Goal: Contribute content: Add original content to the website for others to see

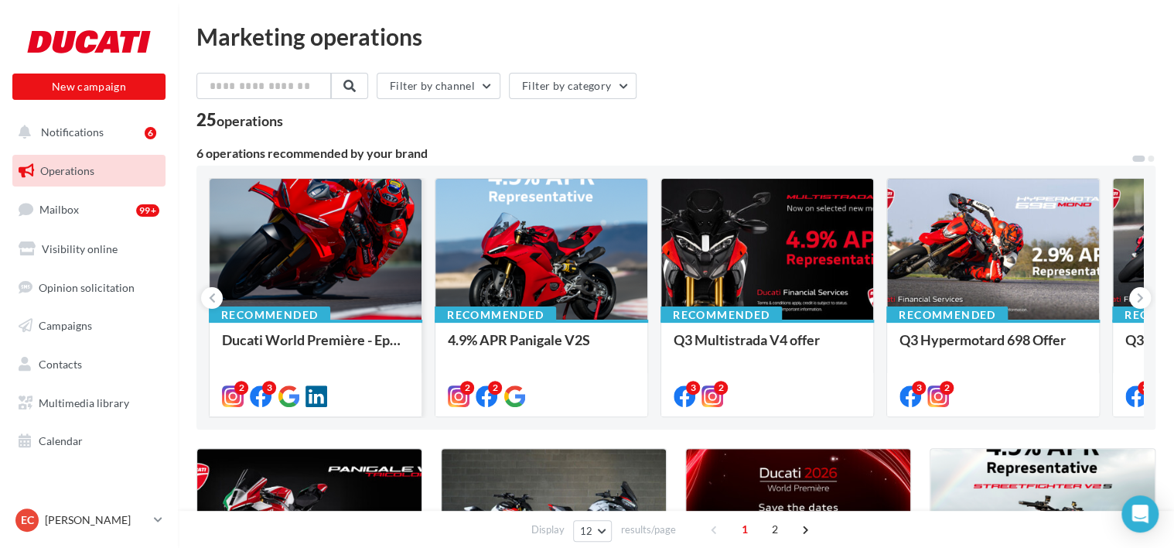
click at [312, 259] on div at bounding box center [316, 250] width 212 height 142
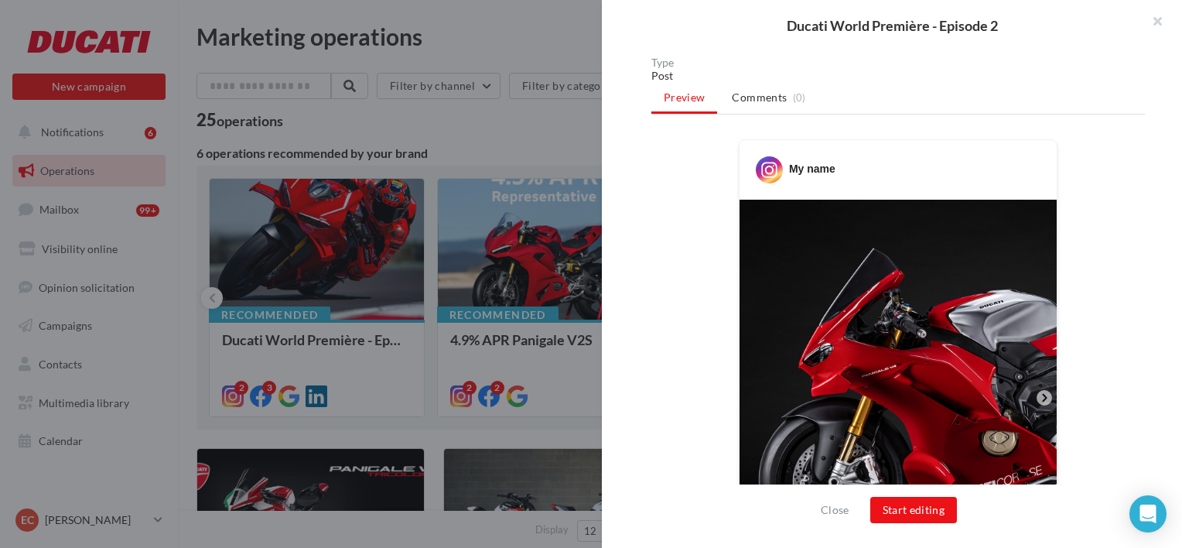
scroll to position [74, 0]
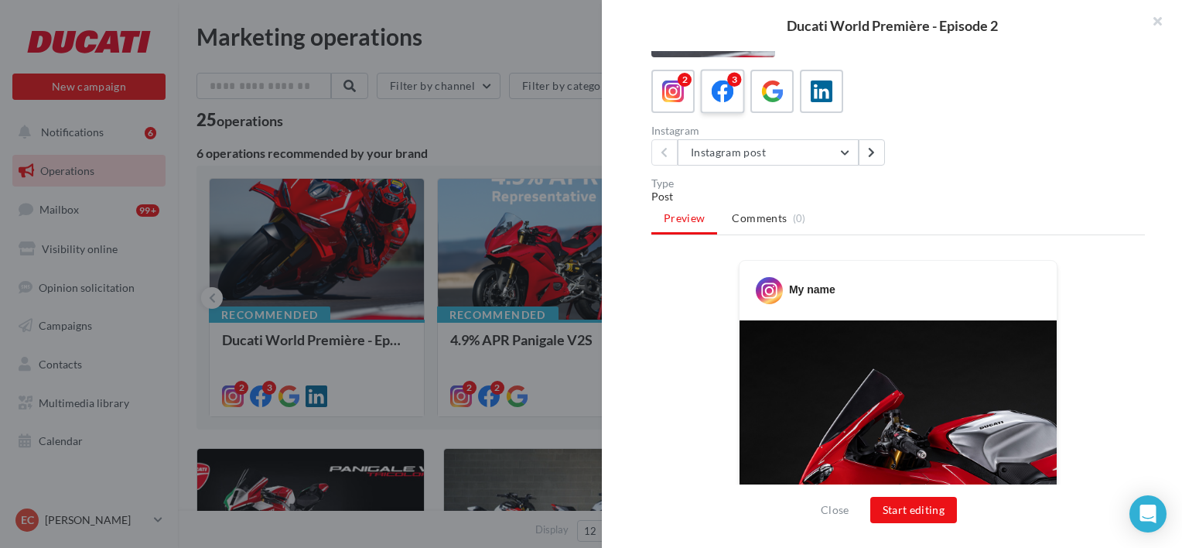
click at [705, 94] on label "3" at bounding box center [722, 91] width 44 height 44
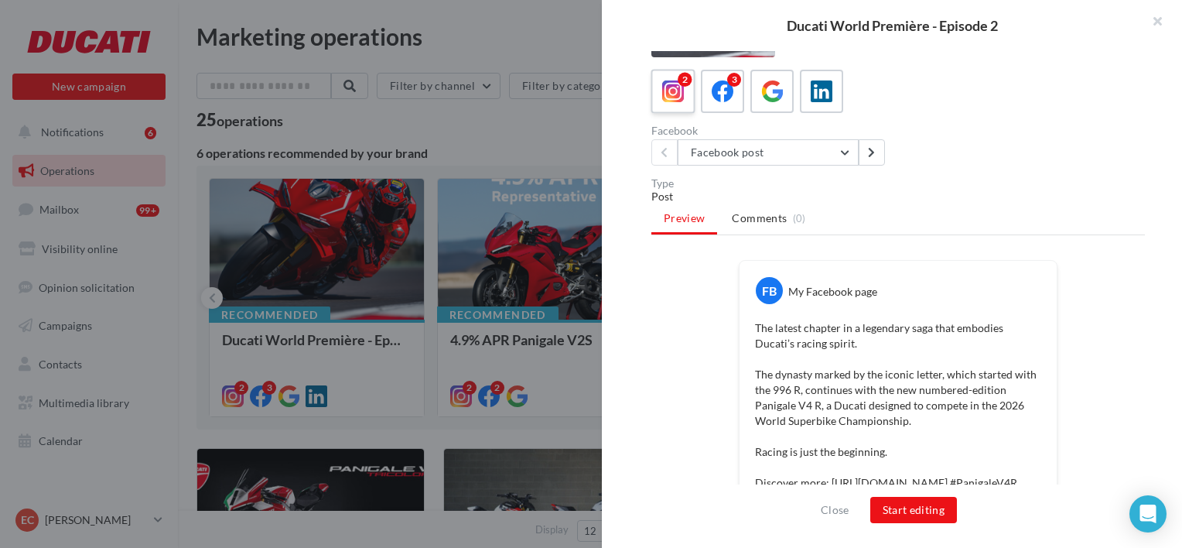
click at [668, 87] on icon at bounding box center [673, 91] width 22 height 22
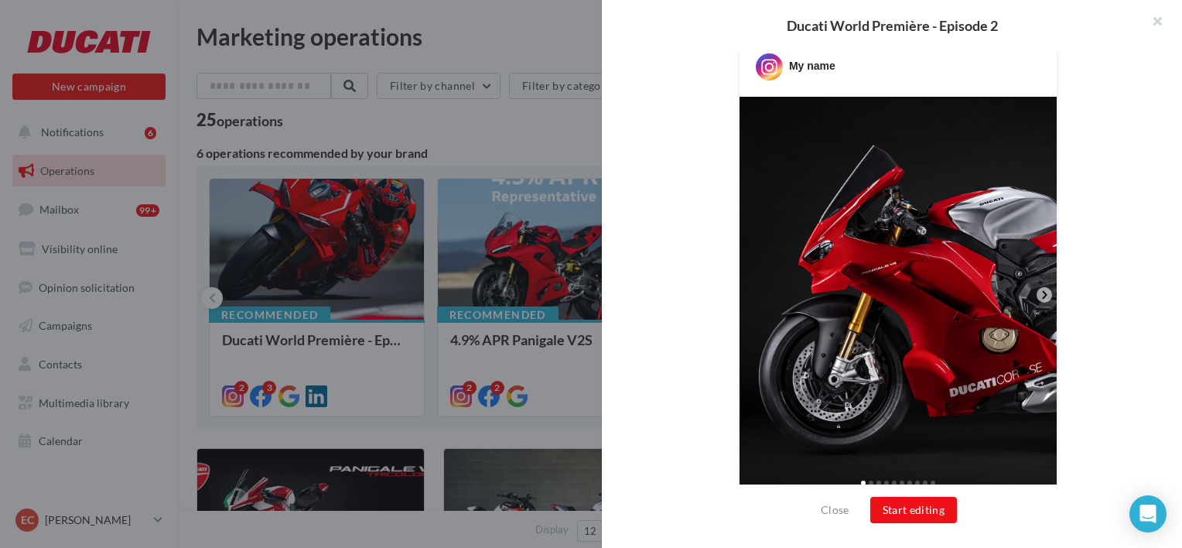
scroll to position [306, 0]
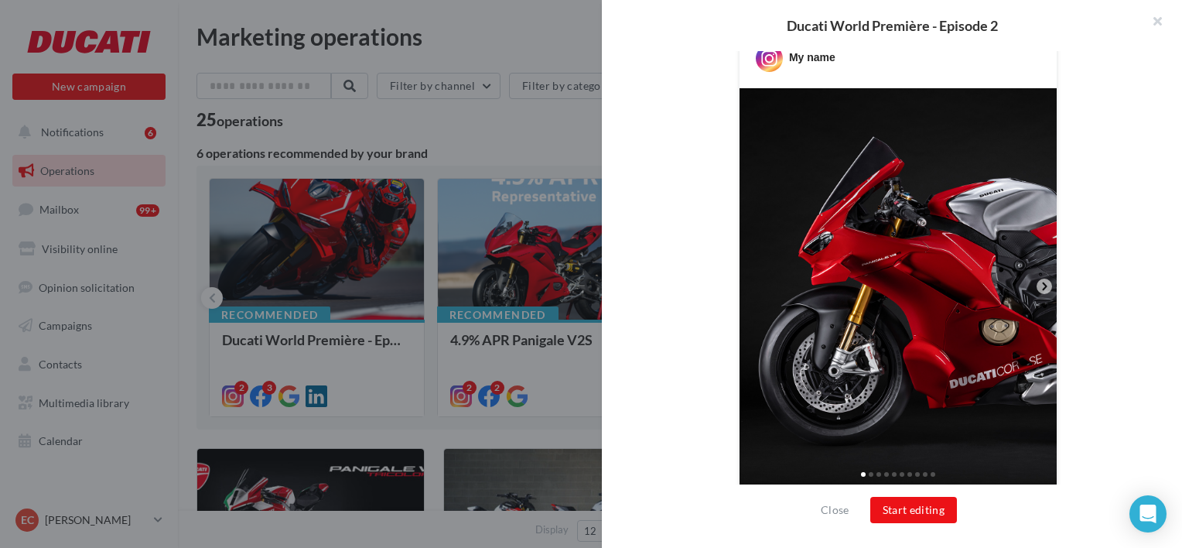
click at [925, 246] on img at bounding box center [897, 286] width 317 height 397
click at [664, 173] on div "My name" at bounding box center [897, 418] width 493 height 780
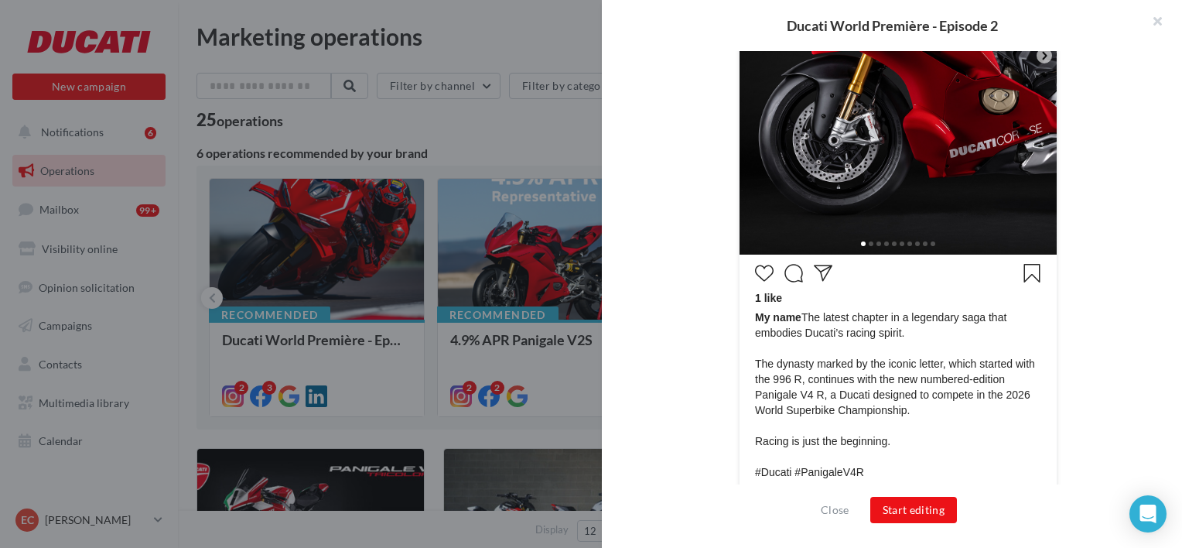
scroll to position [538, 0]
click at [868, 241] on span at bounding box center [870, 242] width 5 height 5
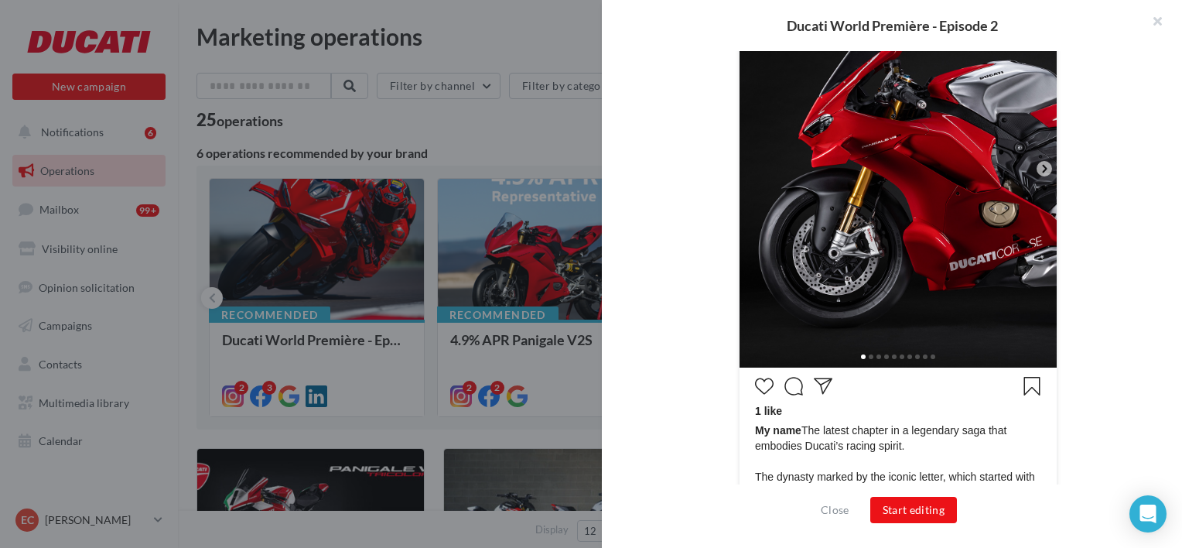
scroll to position [229, 0]
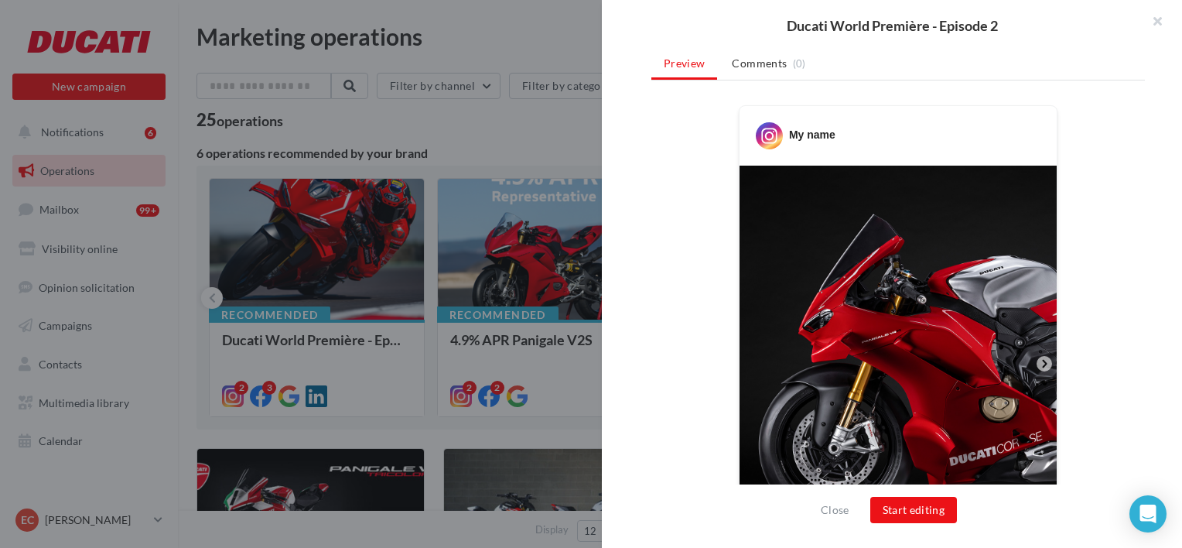
click at [1037, 359] on icon at bounding box center [1044, 364] width 14 height 14
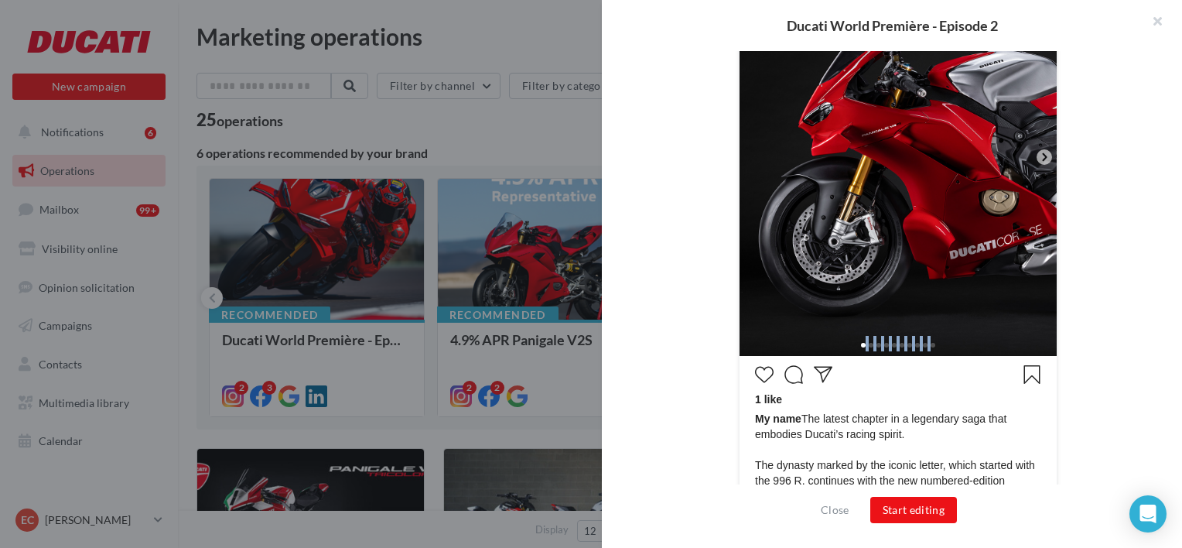
scroll to position [615, 0]
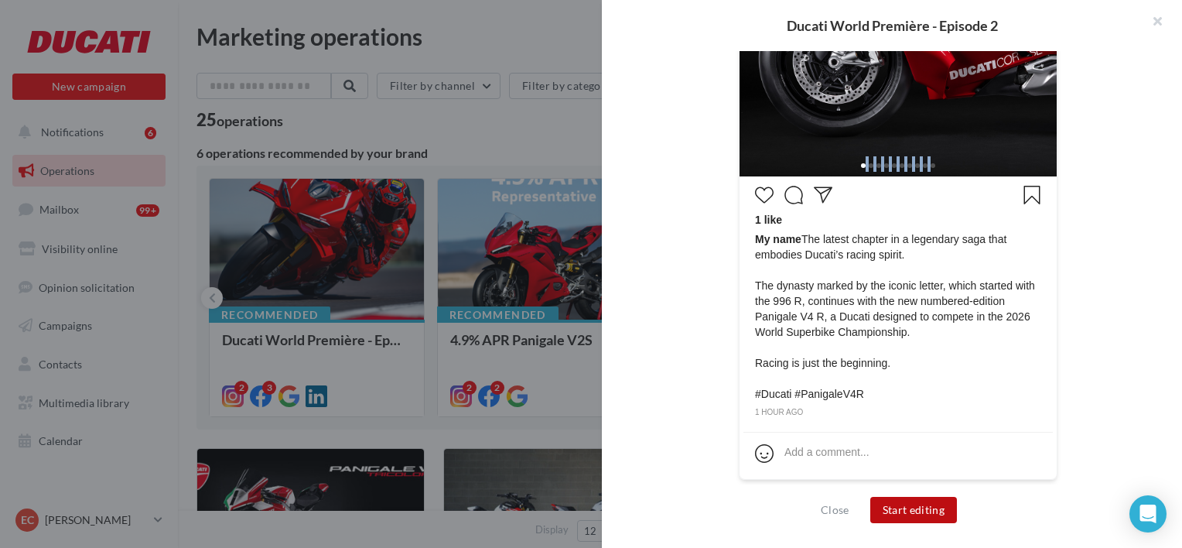
click at [931, 512] on button "Start editing" at bounding box center [913, 509] width 87 height 26
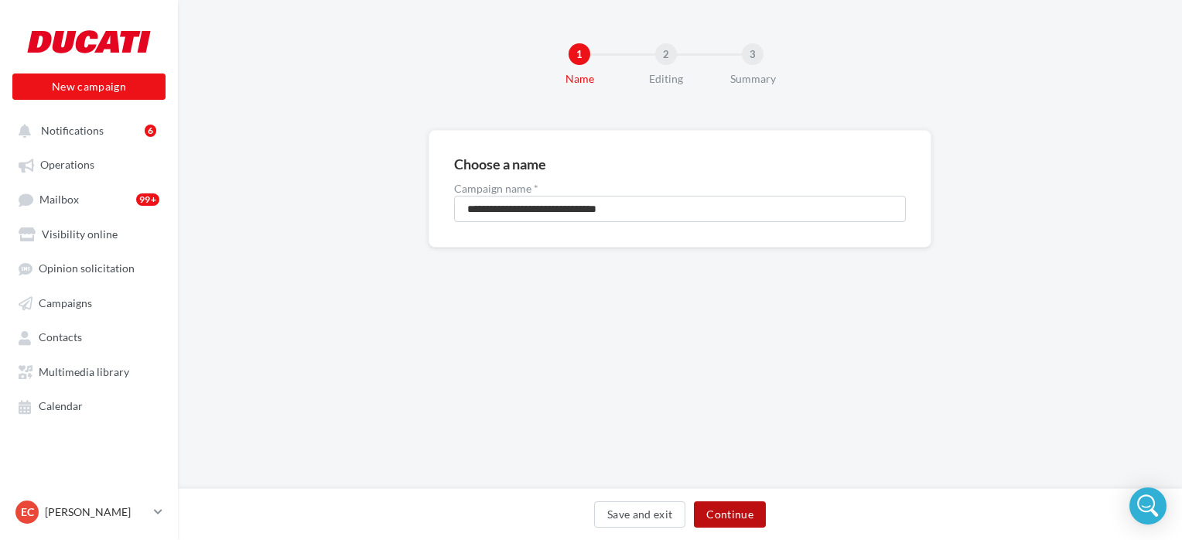
click at [716, 516] on button "Continue" at bounding box center [730, 514] width 72 height 26
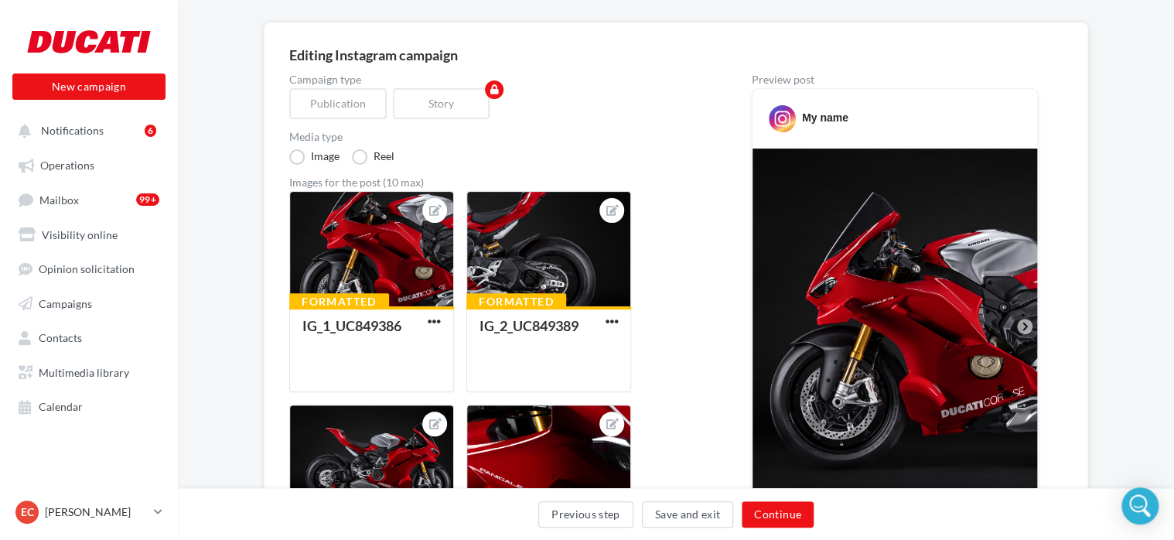
scroll to position [155, 0]
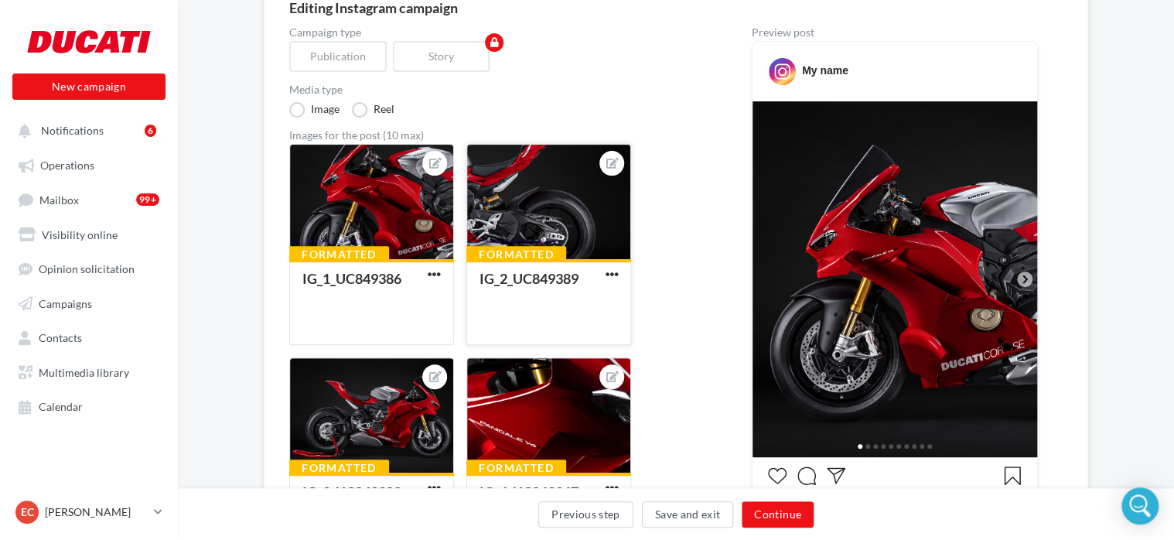
click at [603, 166] on div at bounding box center [611, 163] width 25 height 25
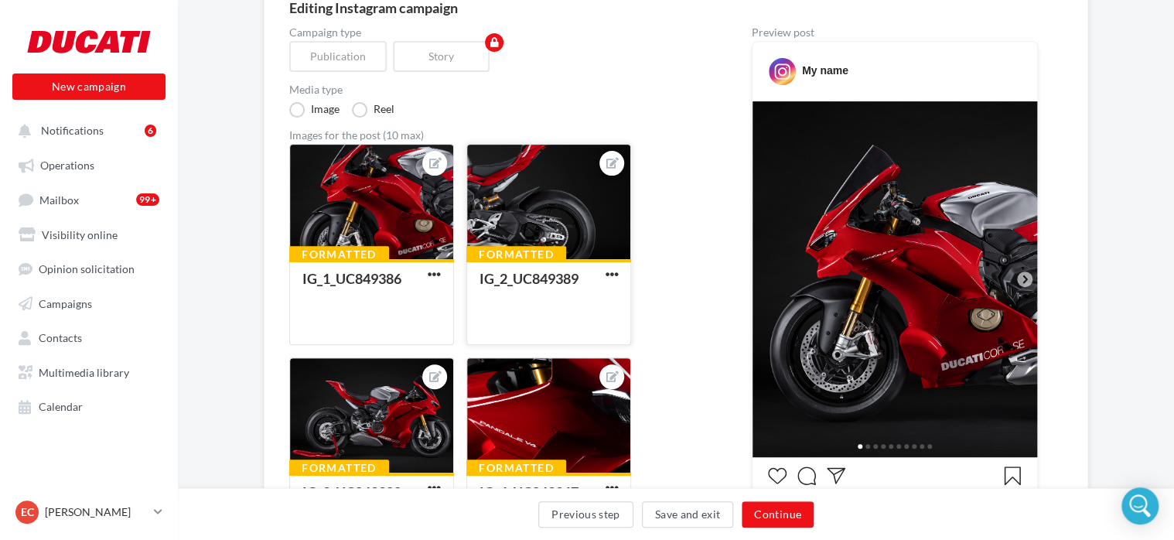
click at [619, 164] on div at bounding box center [611, 163] width 25 height 25
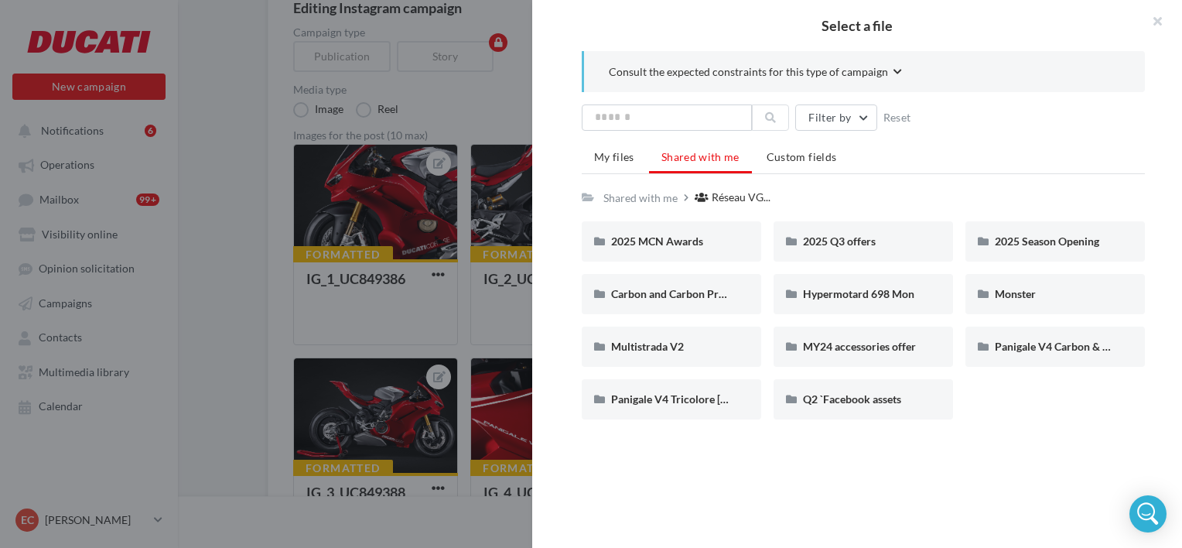
click at [503, 127] on div at bounding box center [591, 274] width 1182 height 548
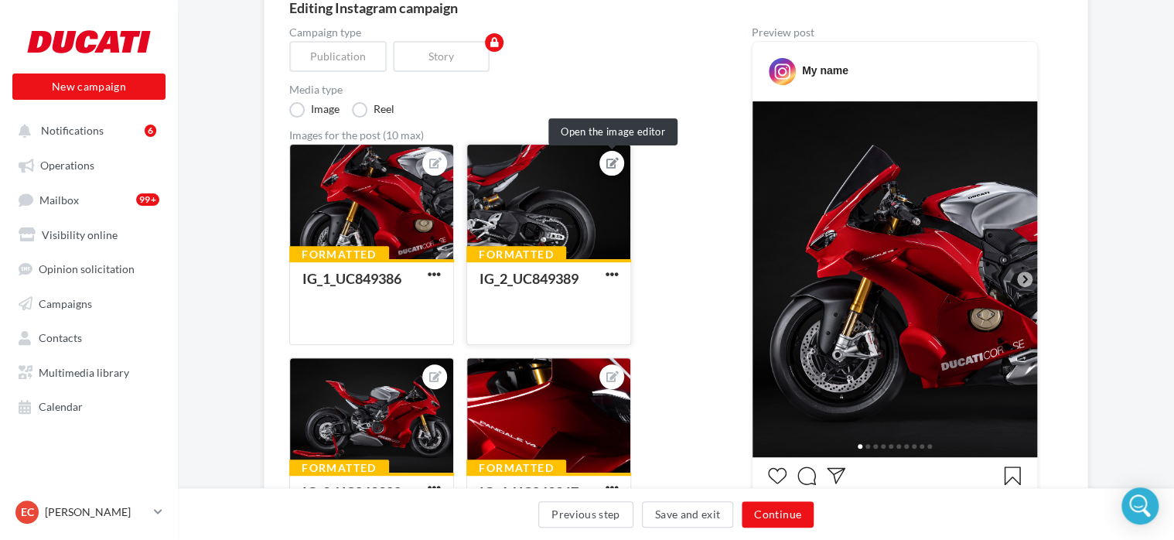
click at [608, 165] on icon at bounding box center [612, 163] width 12 height 11
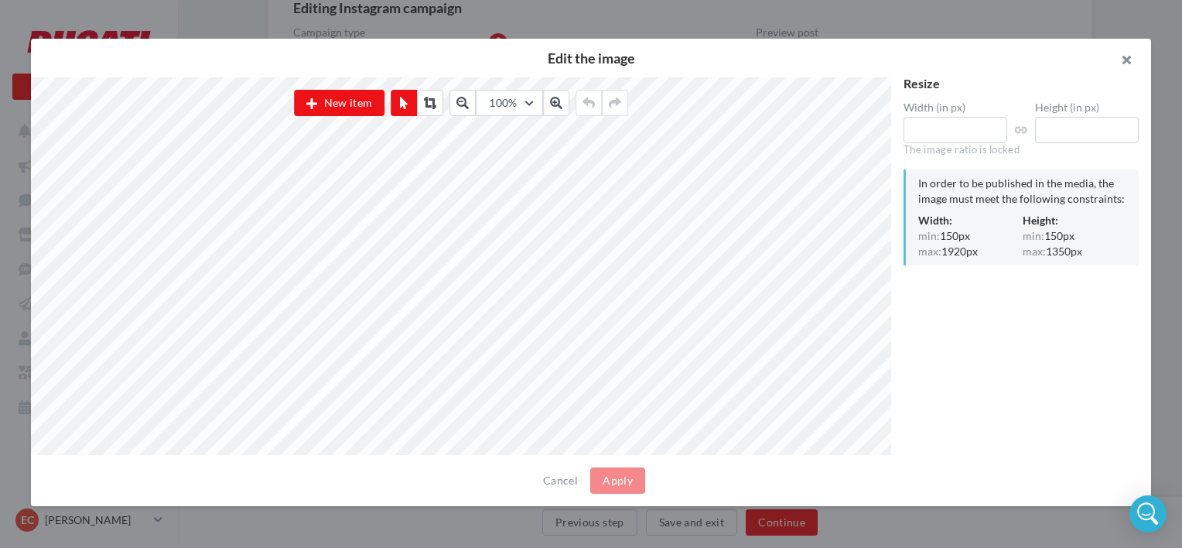
click at [1129, 62] on button "button" at bounding box center [1120, 62] width 62 height 46
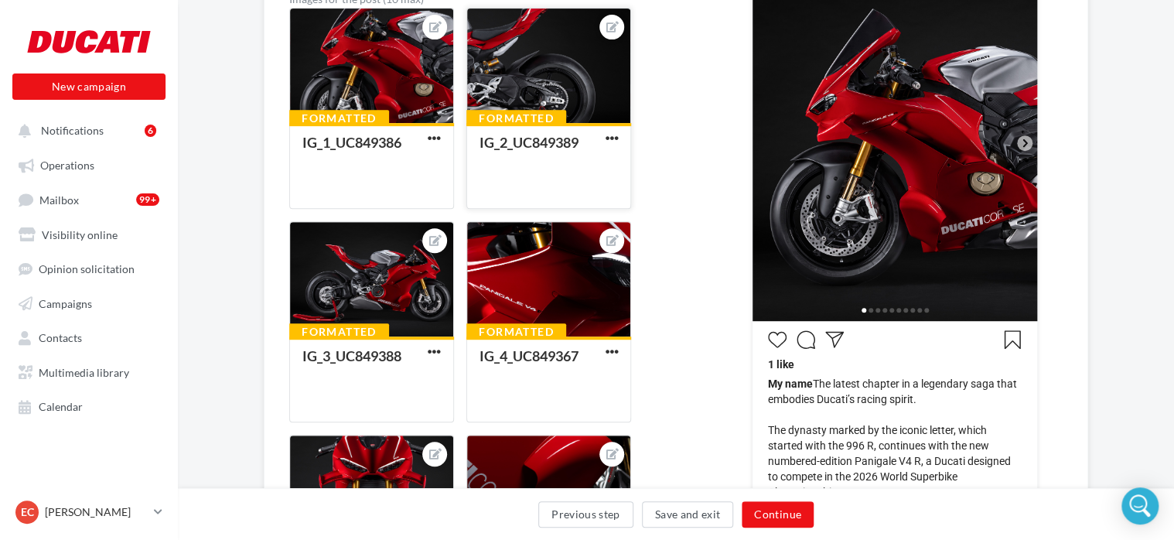
scroll to position [309, 0]
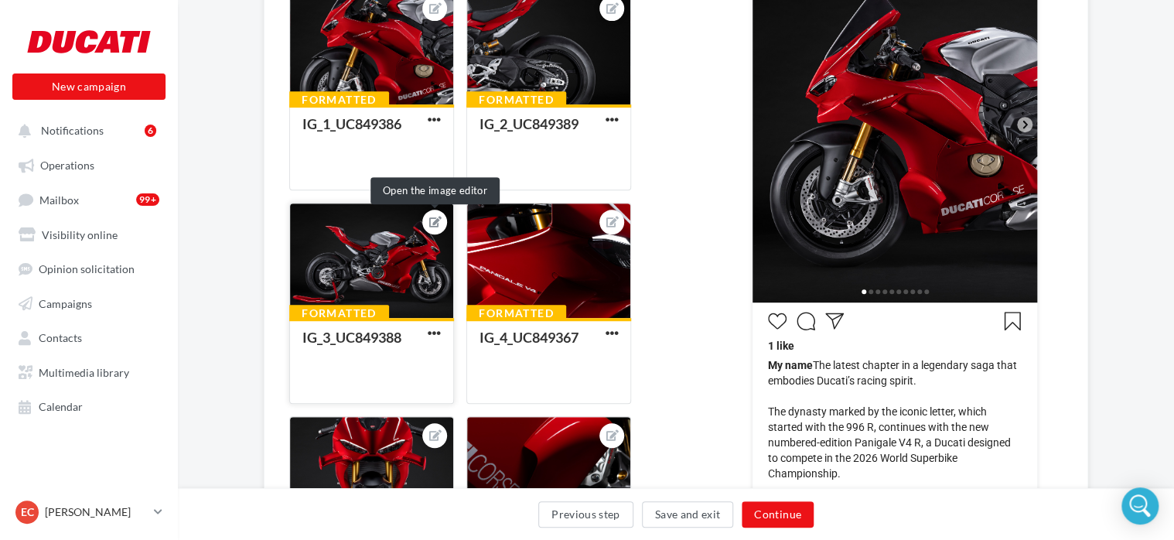
click at [430, 220] on icon at bounding box center [435, 222] width 12 height 11
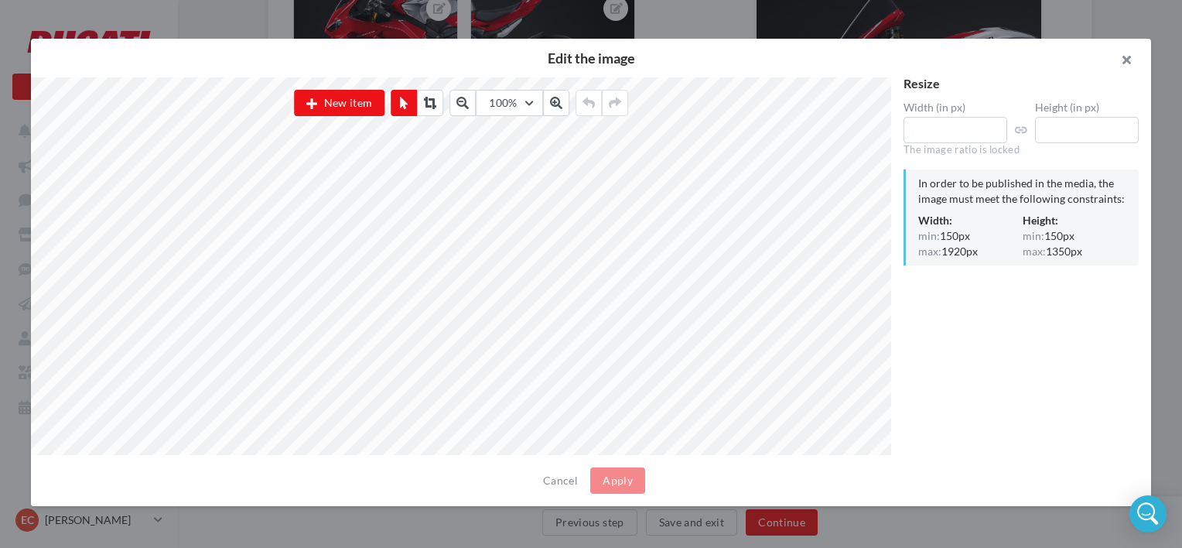
click at [1132, 58] on button "button" at bounding box center [1120, 62] width 62 height 46
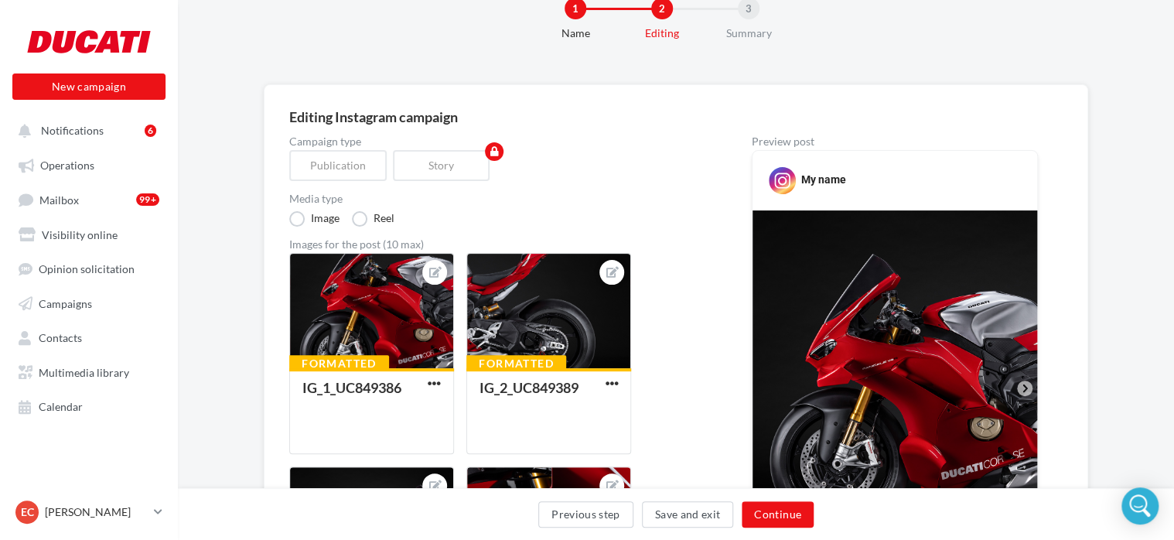
scroll to position [0, 0]
